Goal: Navigation & Orientation: Find specific page/section

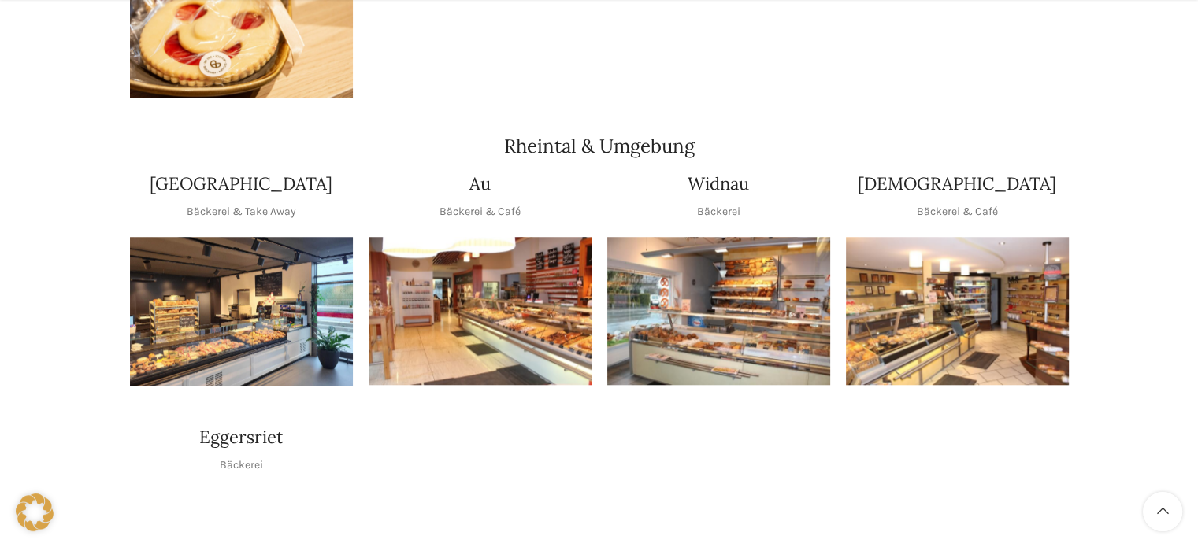
scroll to position [1323, 0]
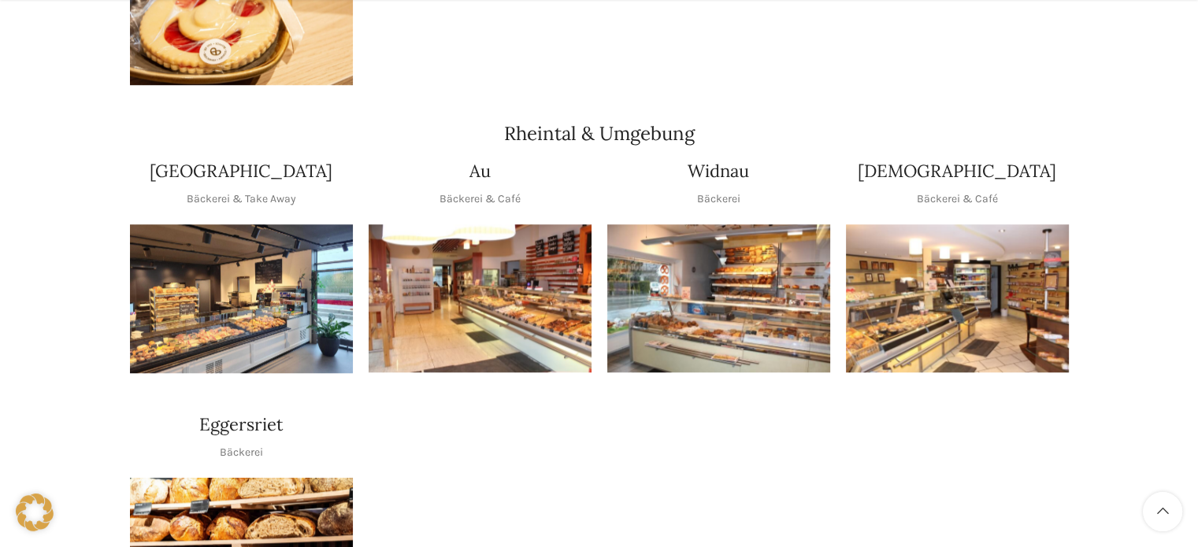
click at [731, 159] on h4 "Widnau" at bounding box center [717, 171] width 61 height 24
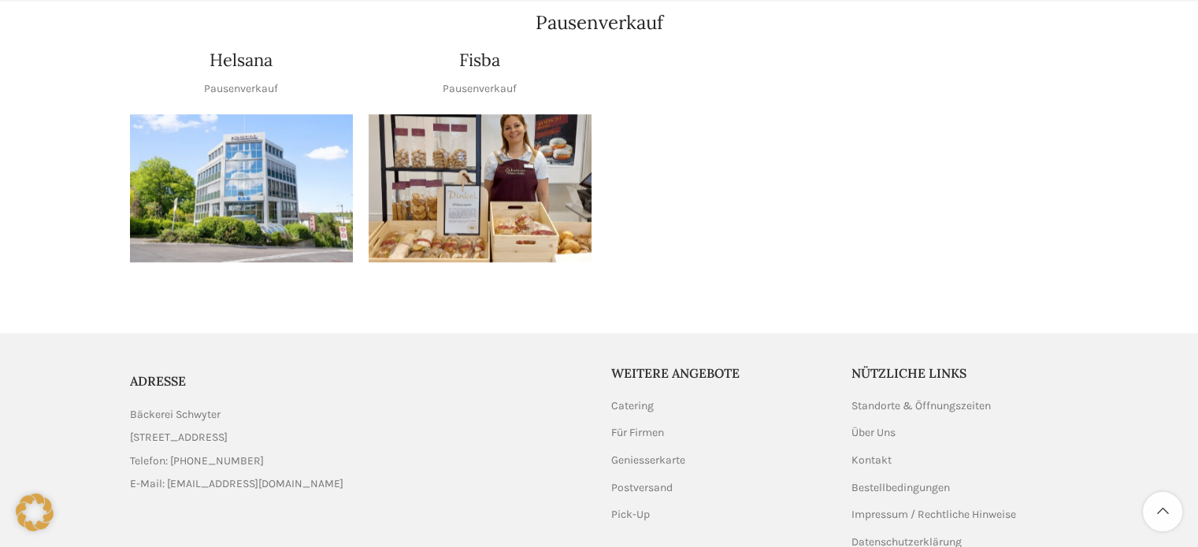
scroll to position [1984, 0]
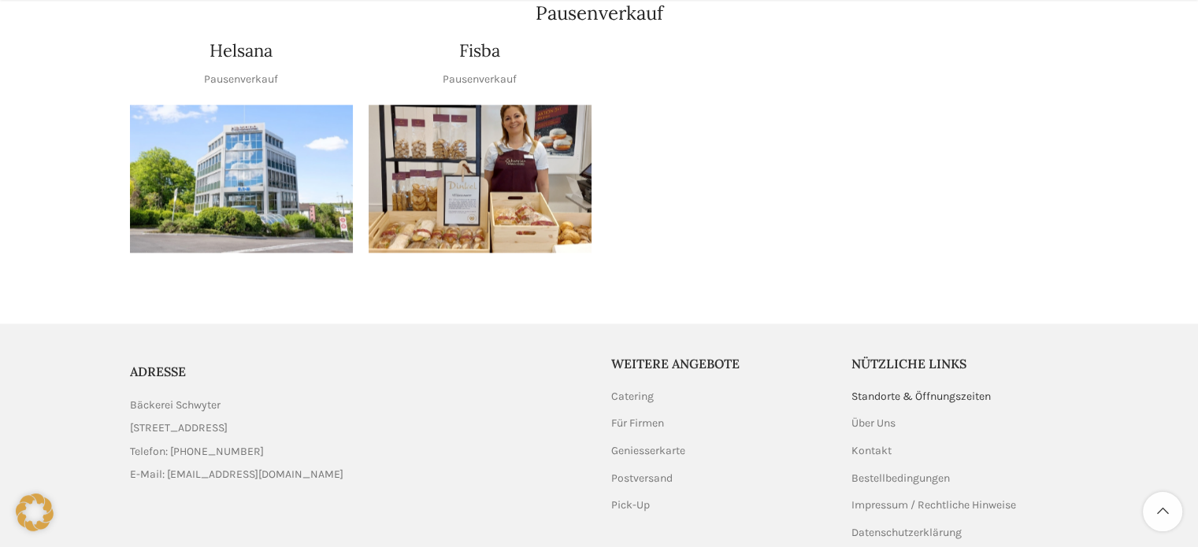
click at [924, 389] on link "Standorte & Öffnungszeiten" at bounding box center [921, 397] width 141 height 16
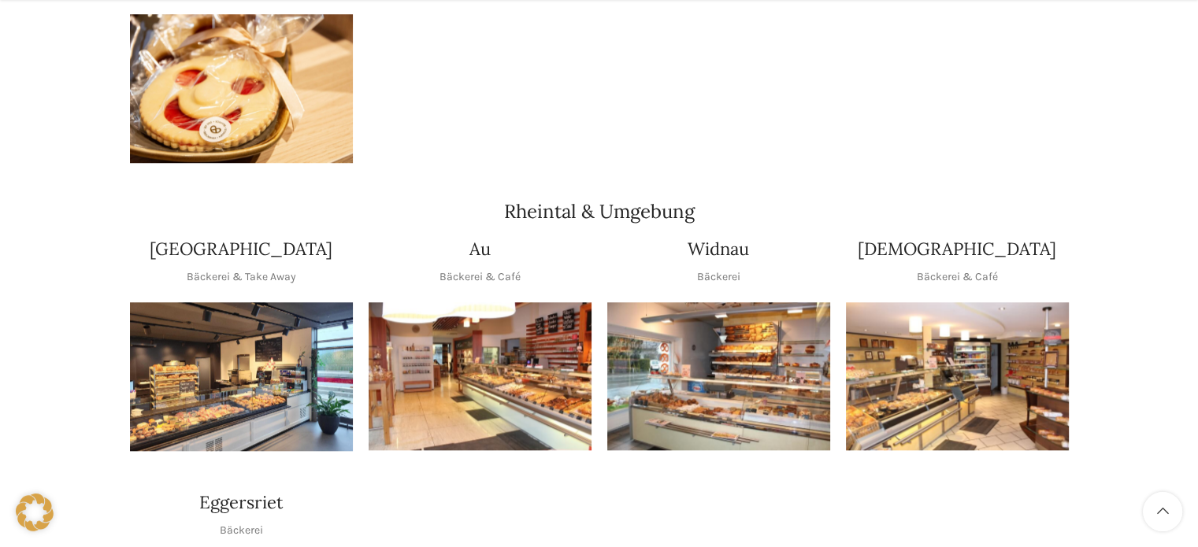
scroll to position [1251, 0]
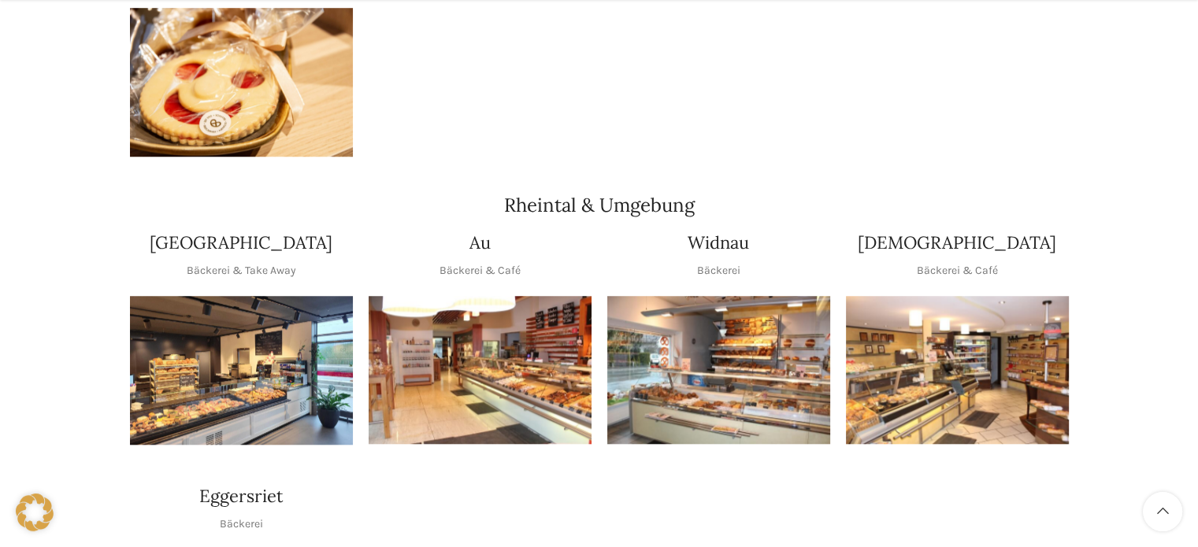
click at [748, 339] on img "1 / 1" at bounding box center [718, 370] width 223 height 149
